Goal: Task Accomplishment & Management: Manage account settings

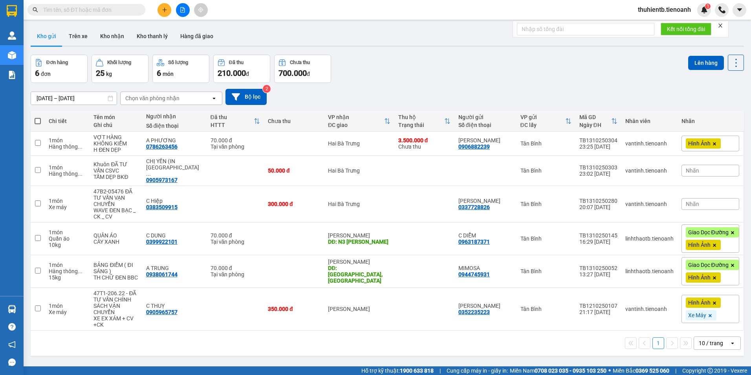
click at [71, 5] on span at bounding box center [86, 10] width 118 height 12
click at [69, 9] on input "text" at bounding box center [89, 9] width 93 height 9
paste input "0855917977"
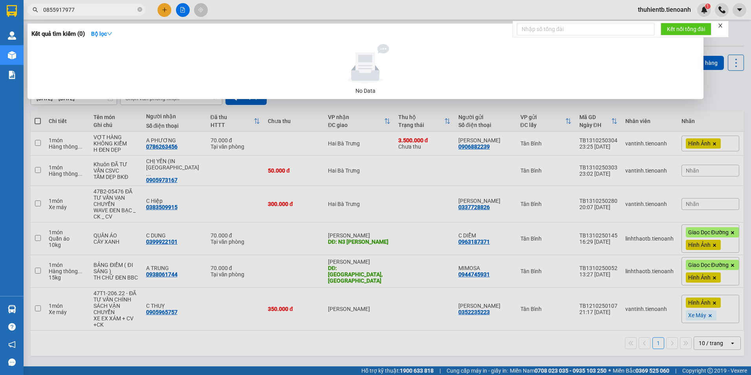
click at [69, 6] on input "0855917977" at bounding box center [89, 9] width 93 height 9
click at [73, 9] on input "0855917977" at bounding box center [89, 9] width 93 height 9
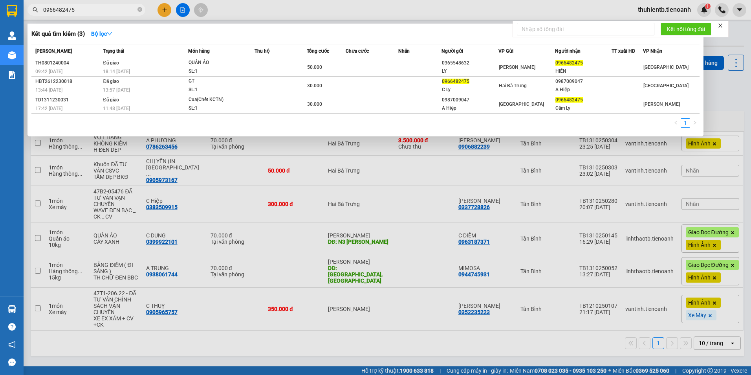
click at [64, 11] on input "0966482475" at bounding box center [89, 9] width 93 height 9
drag, startPoint x: 64, startPoint y: 11, endPoint x: 104, endPoint y: 5, distance: 40.4
click at [104, 5] on input "0966482475" at bounding box center [89, 9] width 93 height 9
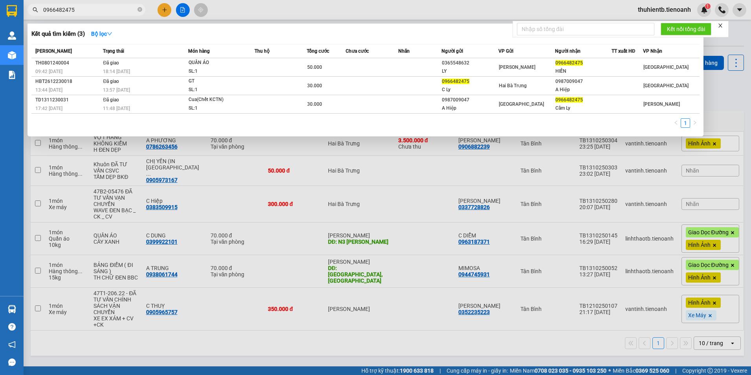
drag, startPoint x: 102, startPoint y: 11, endPoint x: 26, endPoint y: 29, distance: 77.6
click at [26, 17] on div "Kết quả tìm kiếm ( 3 ) Bộ lọc Mã ĐH Trạng thái Món hàng Thu hộ Tổng cước Chưa c…" at bounding box center [76, 10] width 153 height 14
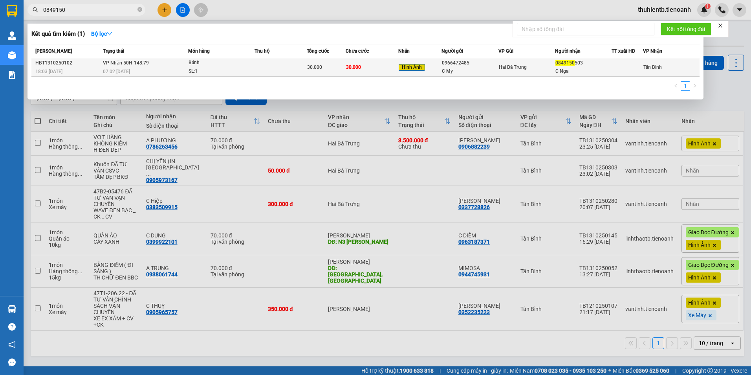
type input "0849150"
click at [336, 61] on td "30.000" at bounding box center [326, 67] width 39 height 18
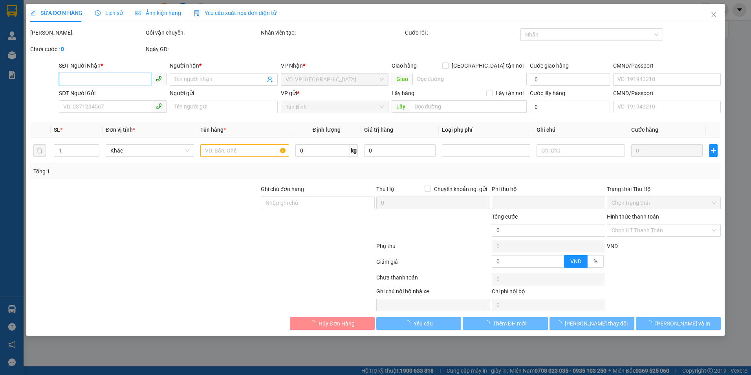
type input "0849150503"
type input "C Nga"
type input "0966472485"
type input "C My"
type input "0"
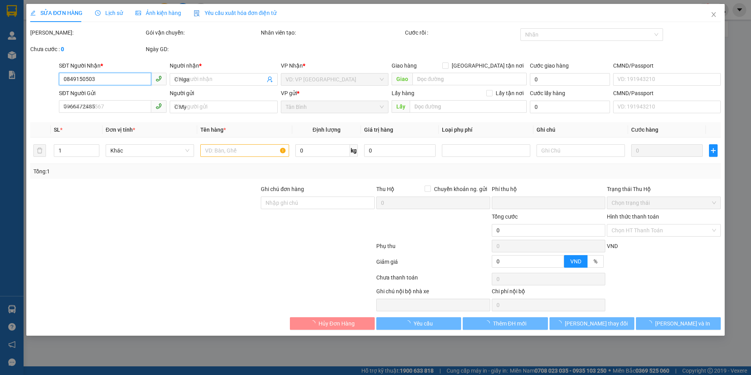
type input "30.000"
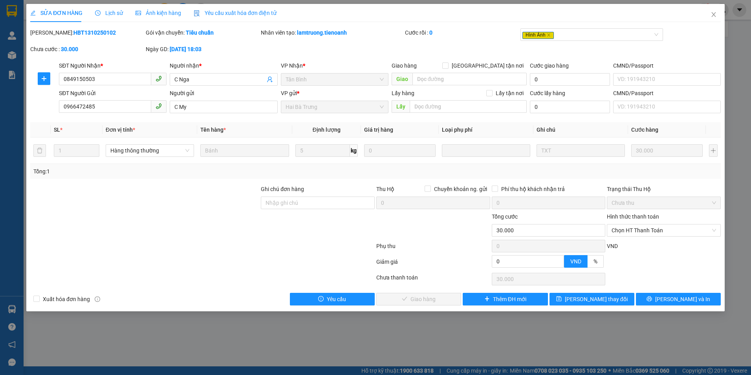
click at [118, 15] on span "Lịch sử" at bounding box center [109, 13] width 28 height 6
